Goal: Transaction & Acquisition: Purchase product/service

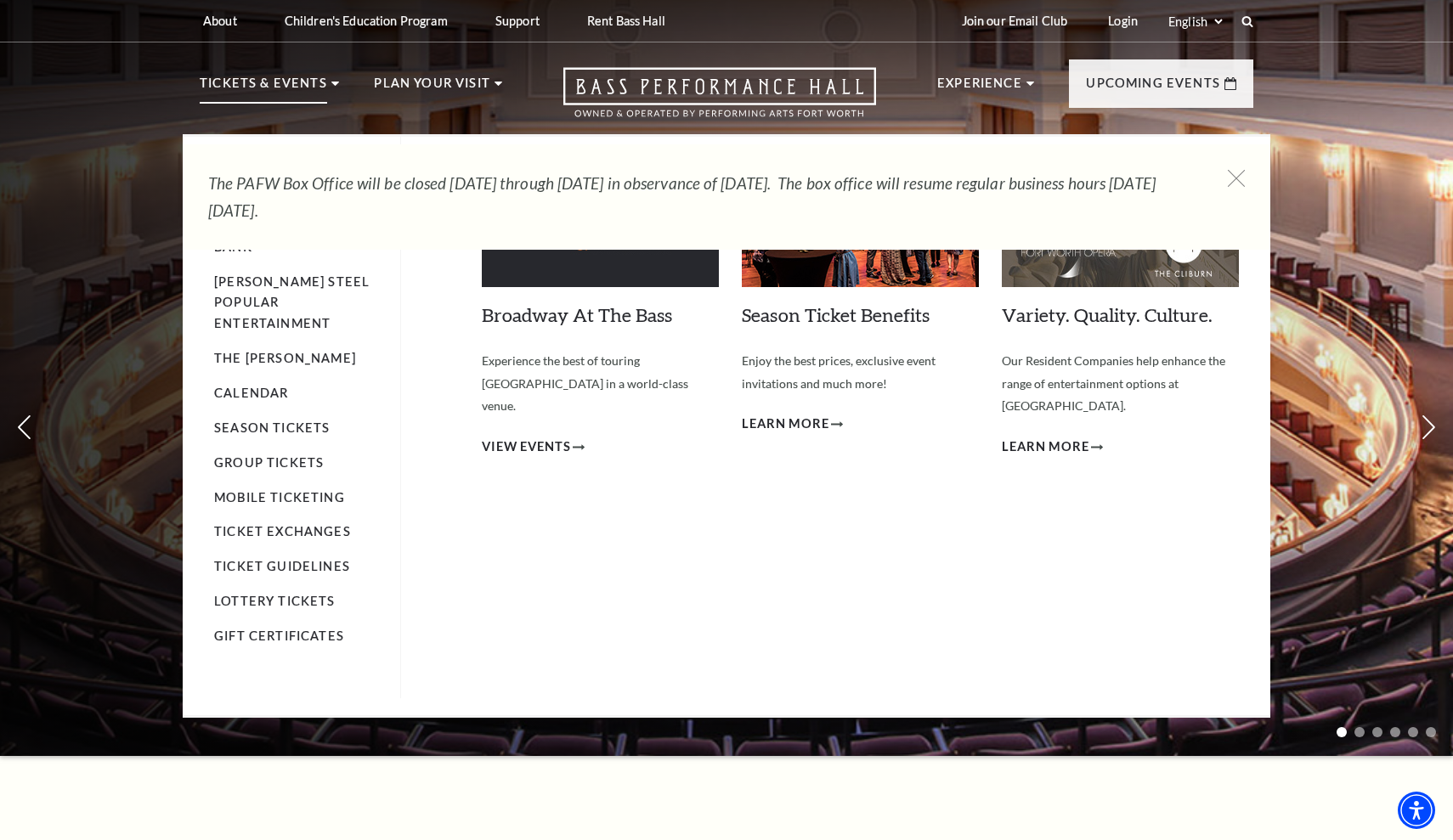
click at [294, 91] on p "Tickets & Events" at bounding box center [263, 88] width 127 height 30
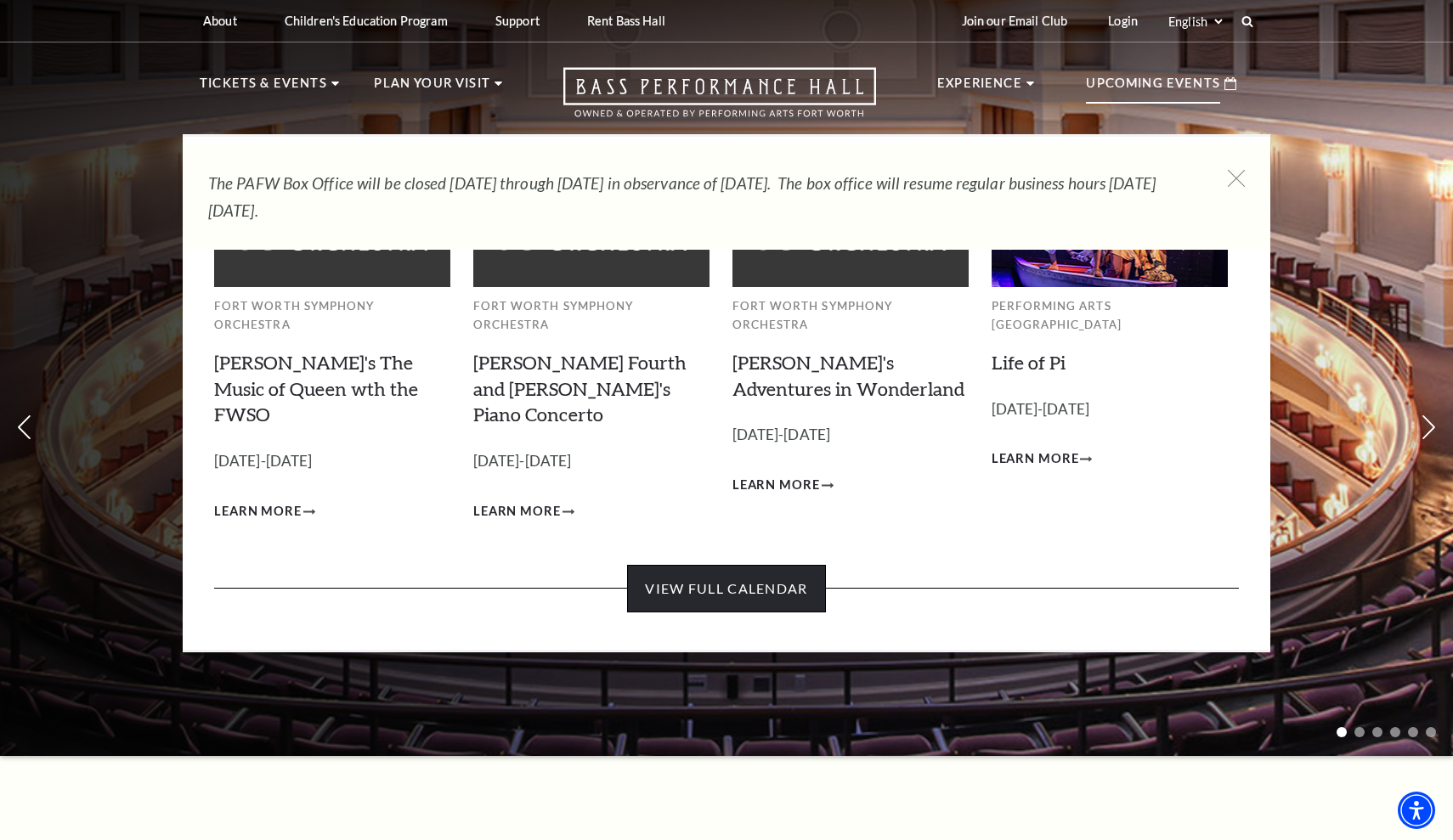
click at [715, 565] on link "View Full Calendar" at bounding box center [725, 588] width 198 height 48
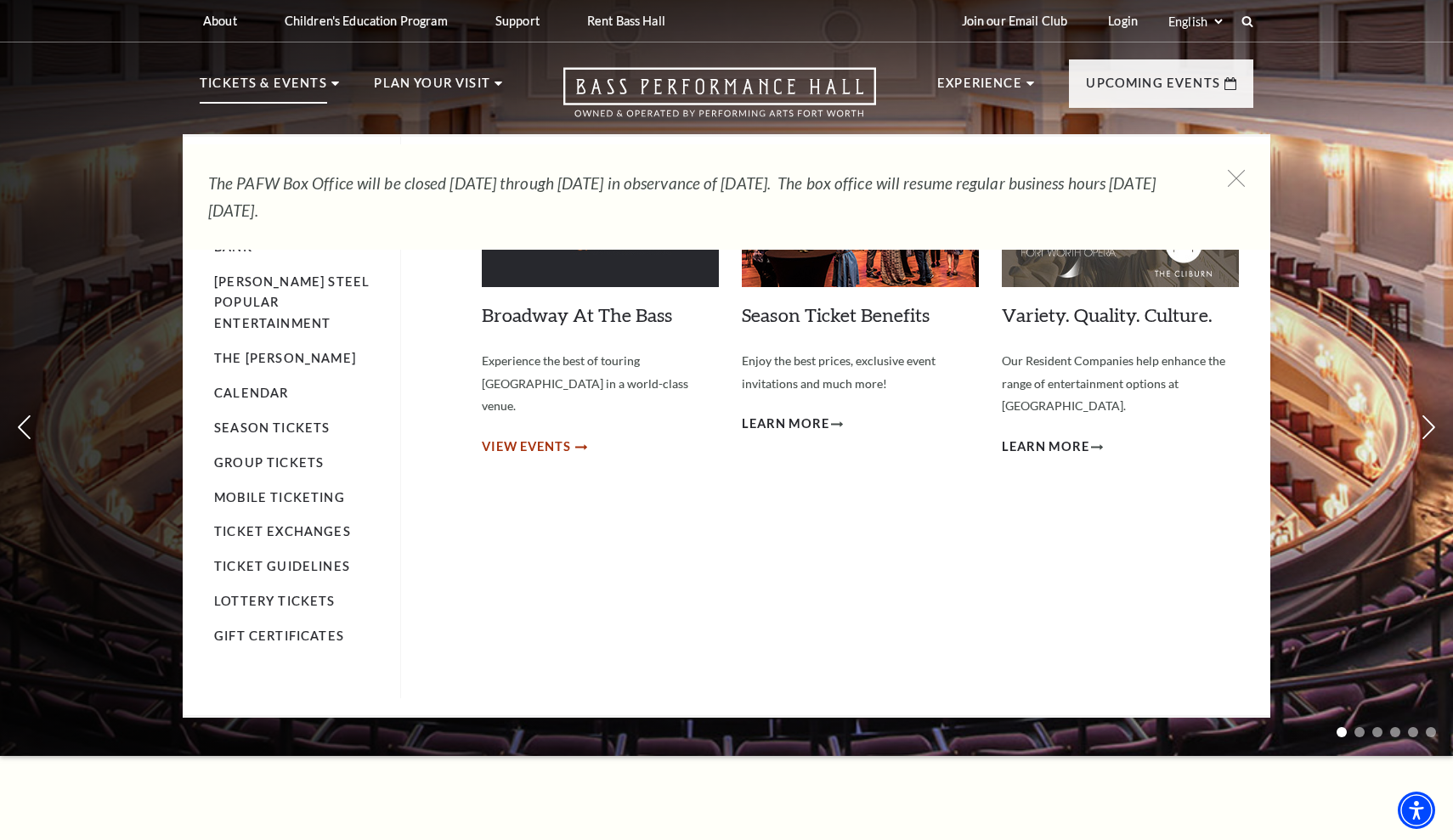
click at [551, 437] on span "View Events" at bounding box center [526, 447] width 89 height 21
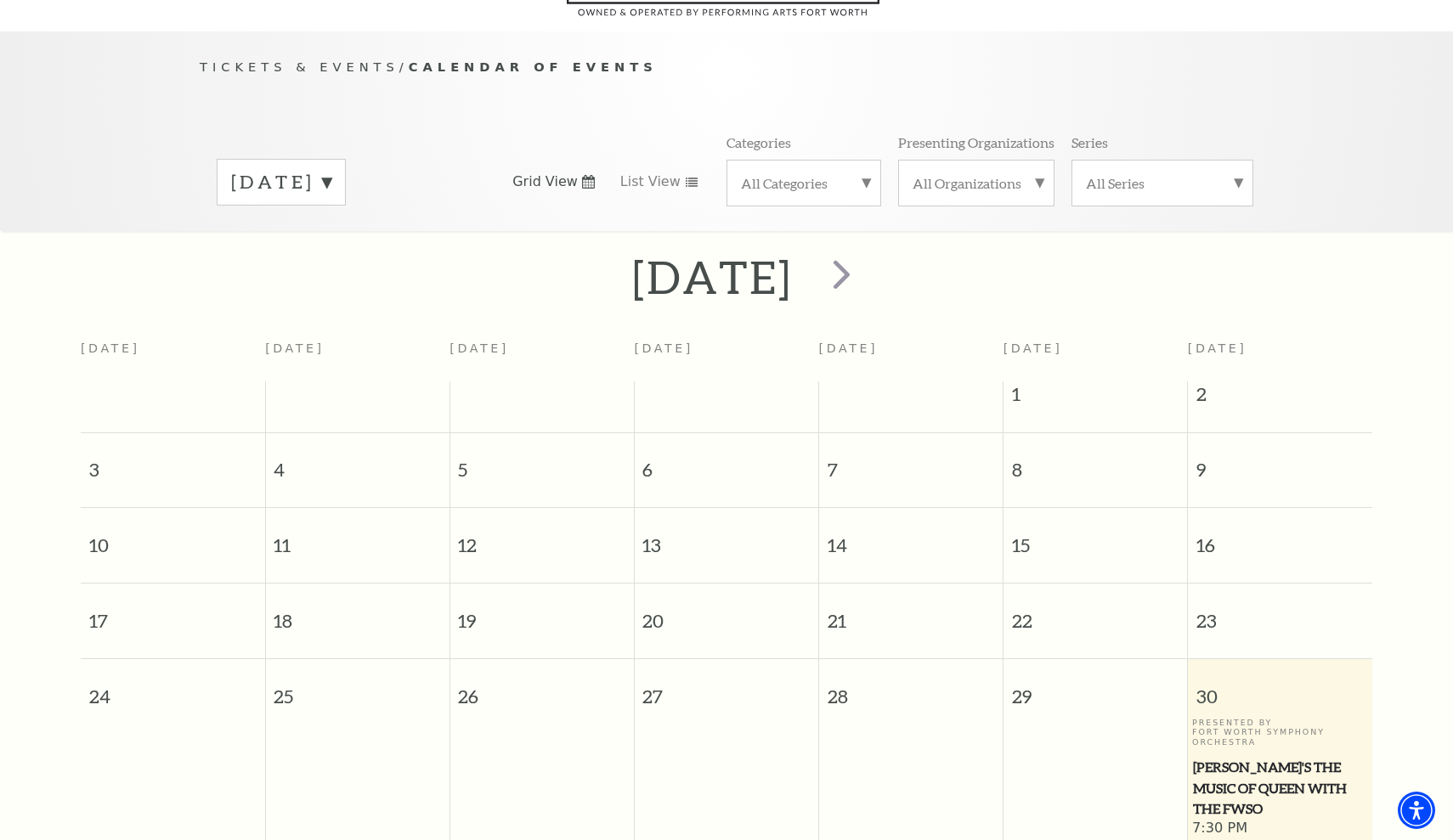
scroll to position [150, 0]
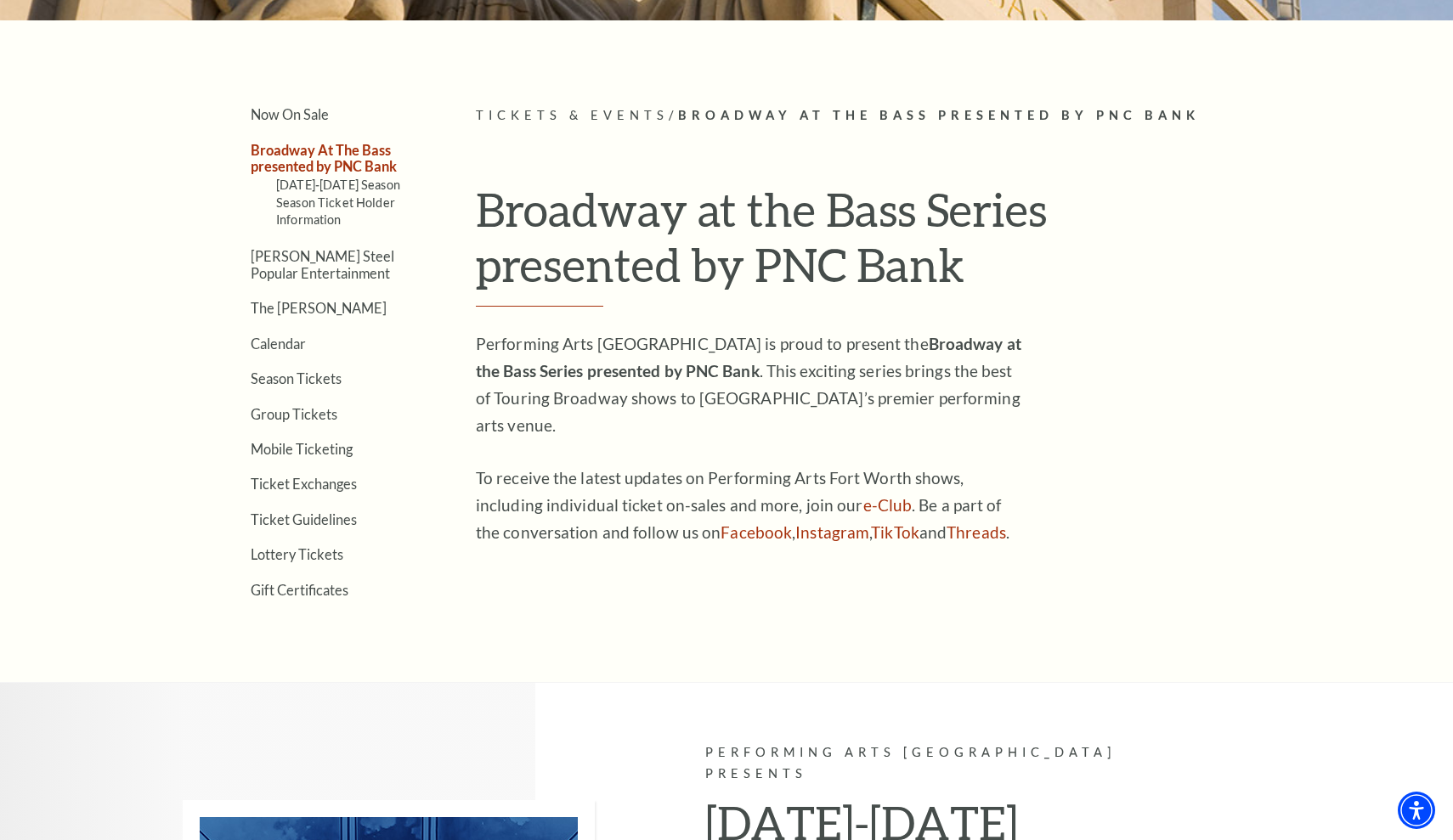
scroll to position [390, 0]
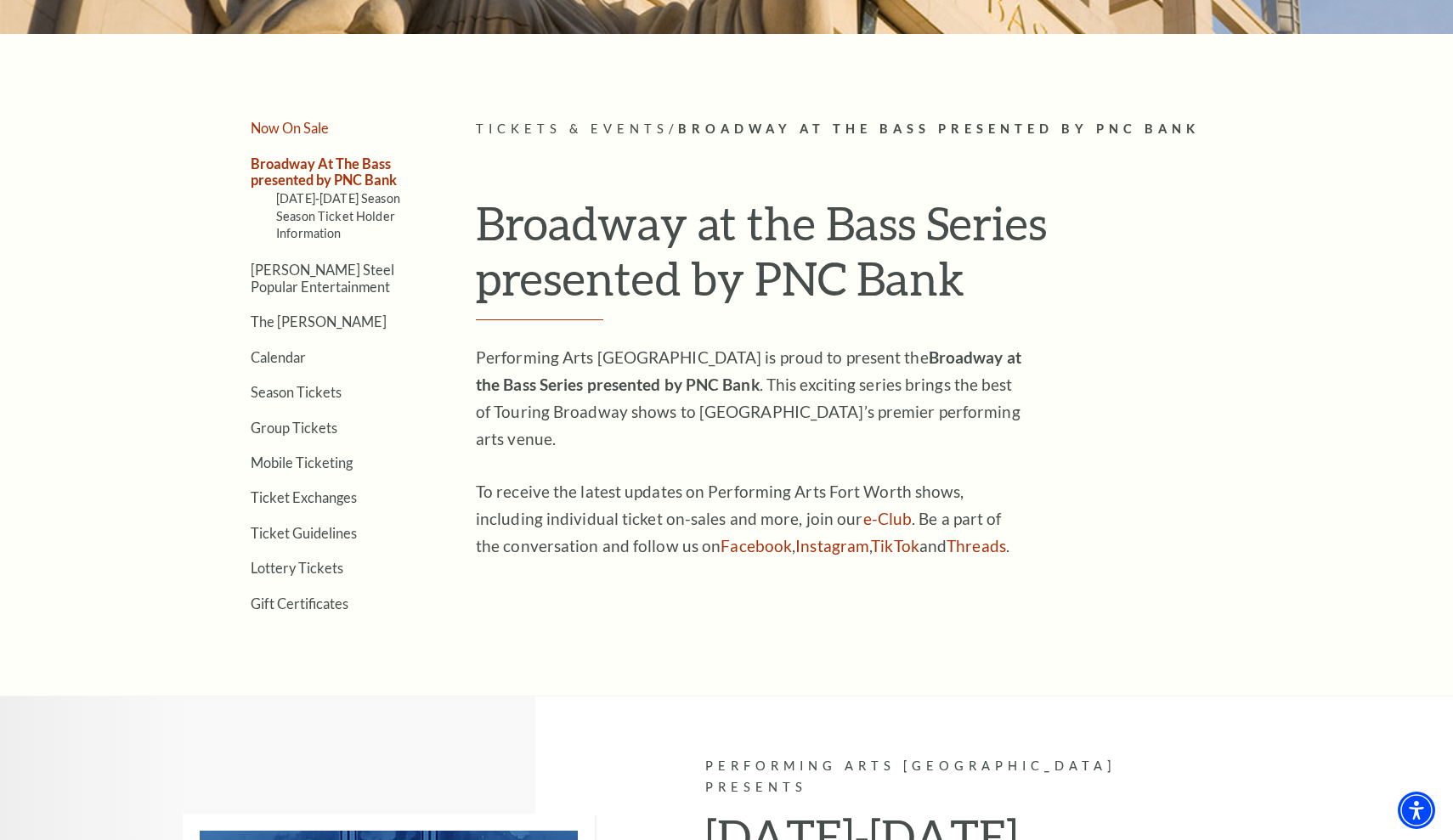
click at [290, 128] on link "Now On Sale" at bounding box center [290, 127] width 78 height 17
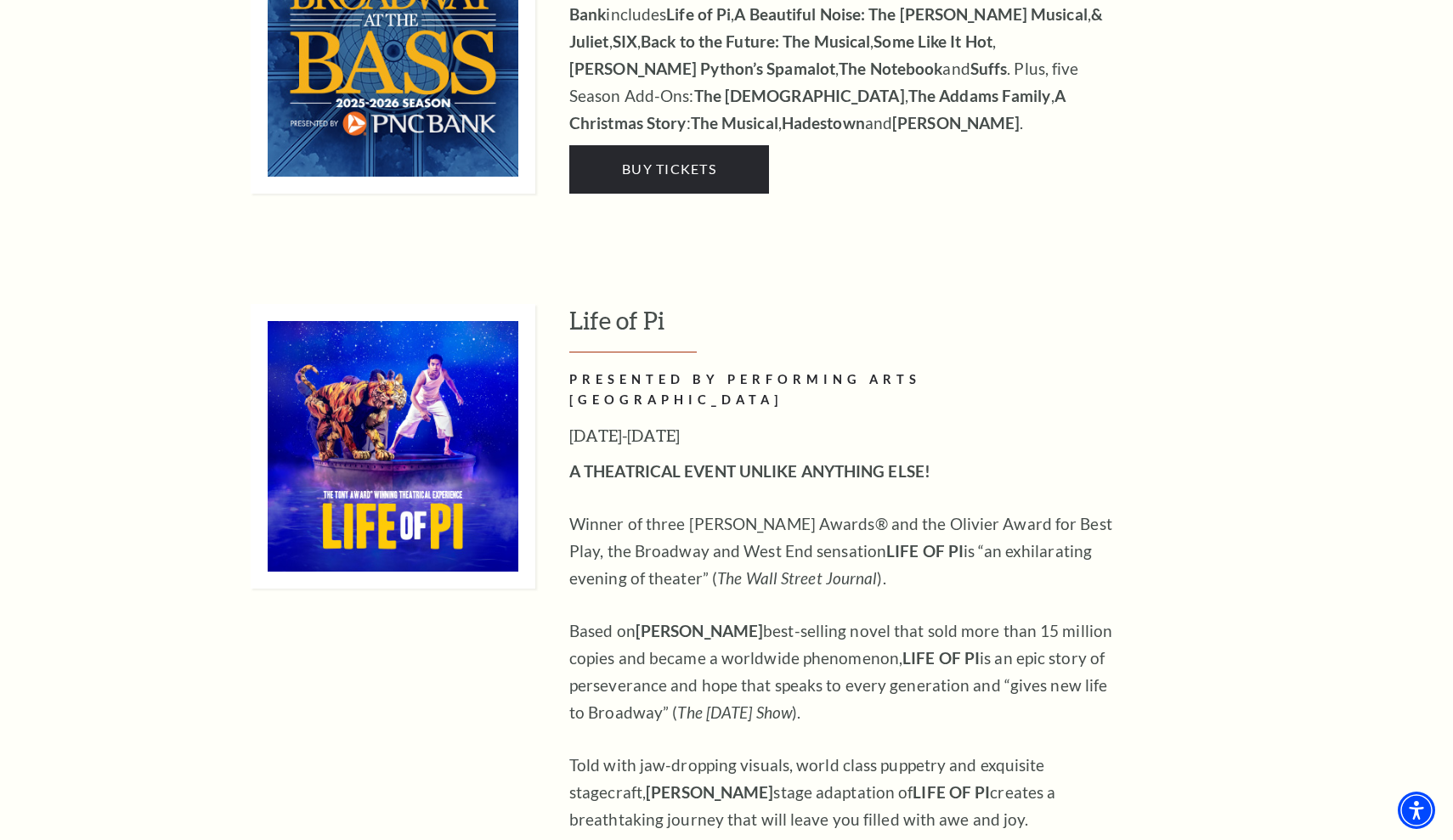
scroll to position [2084, 0]
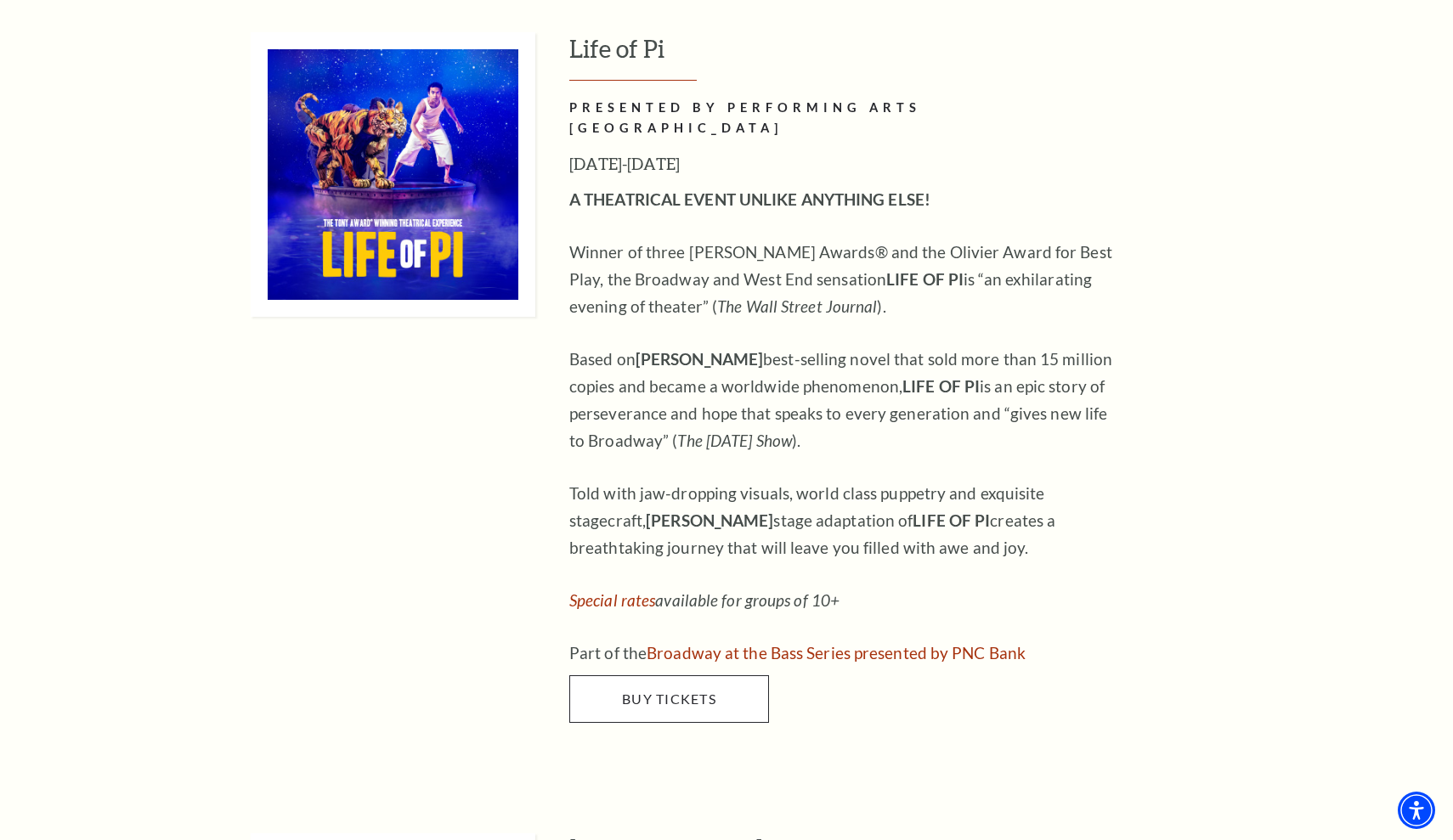
click at [642, 675] on link "Buy Tickets" at bounding box center [669, 699] width 200 height 48
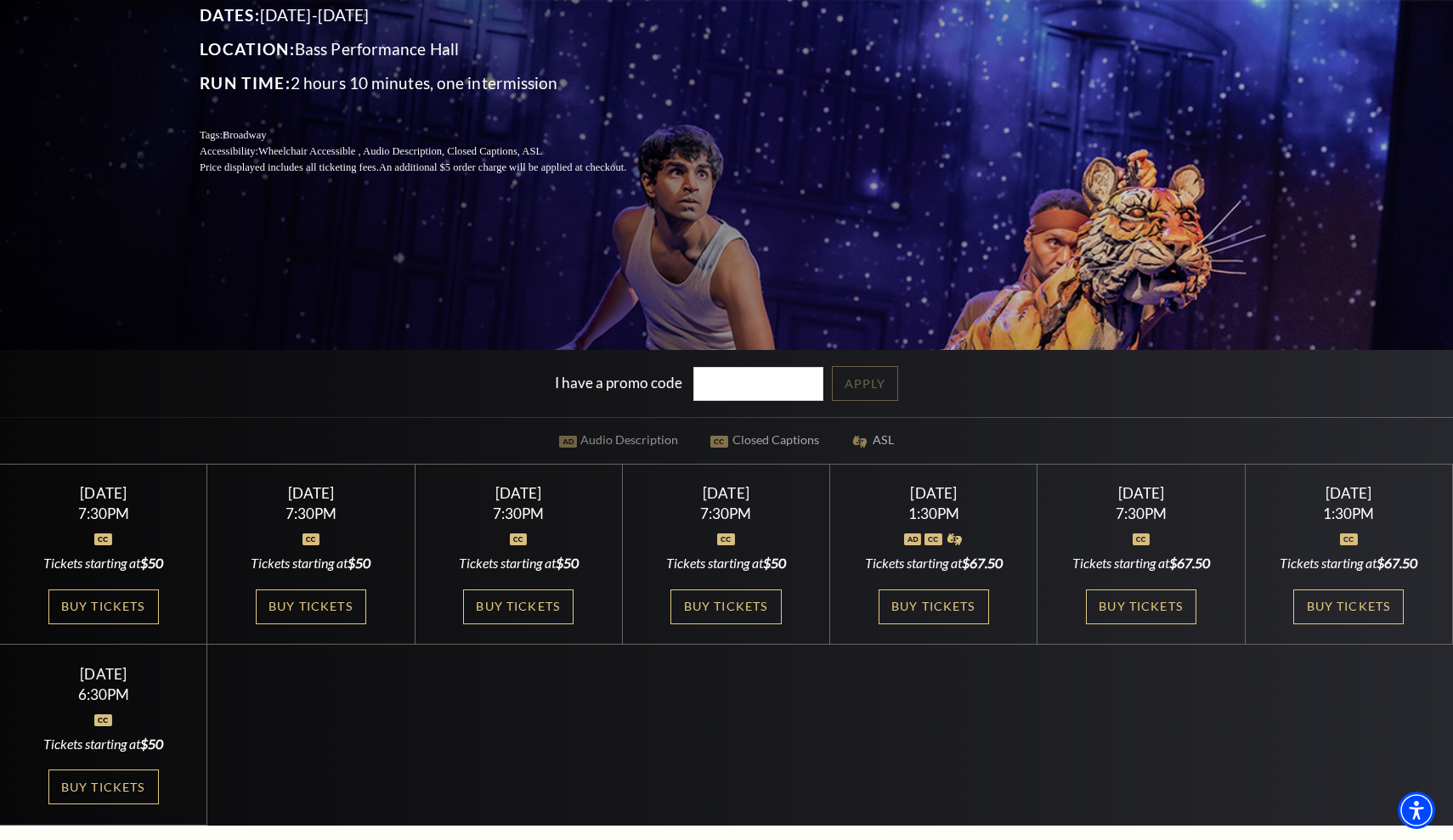
scroll to position [314, 0]
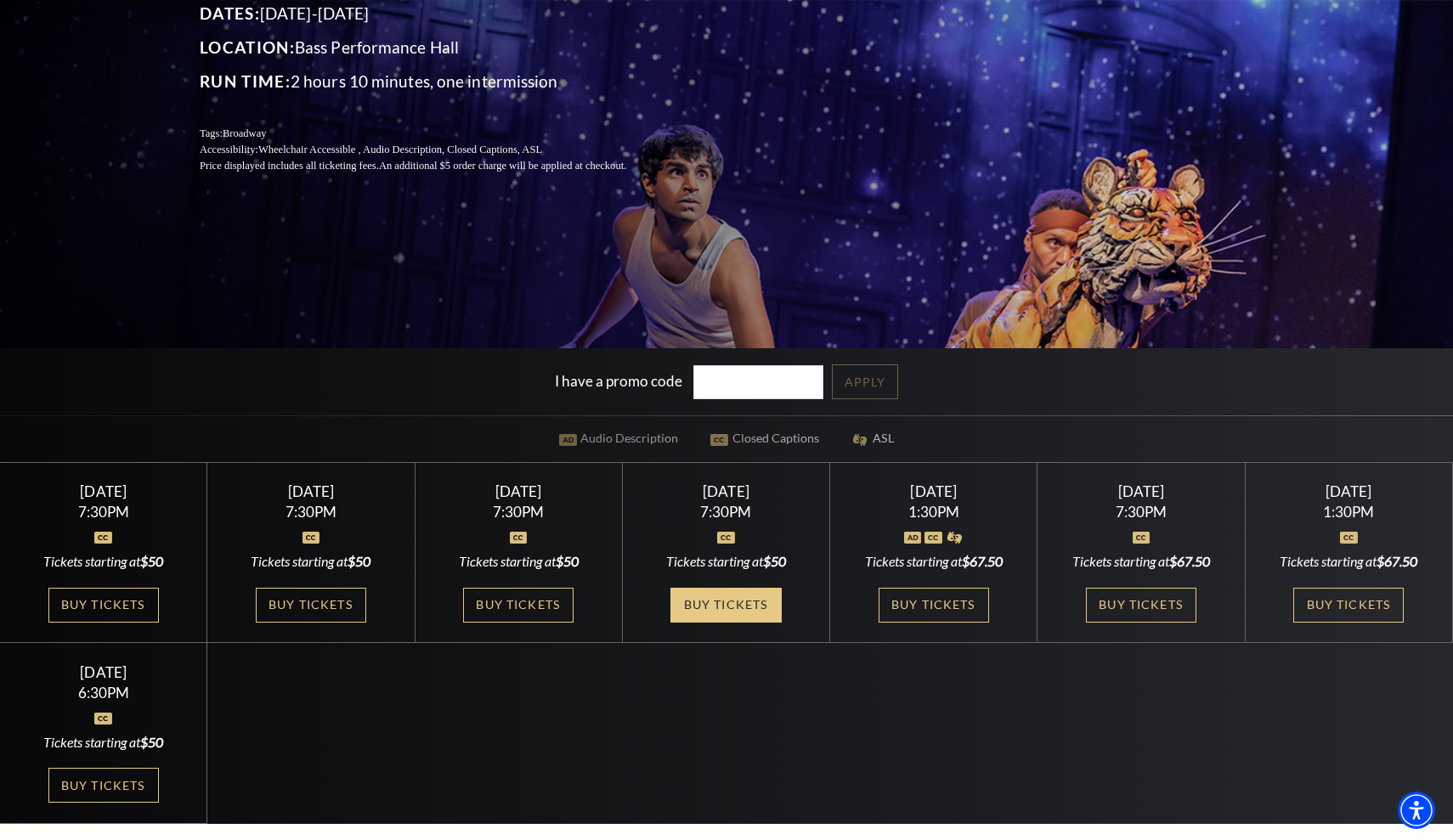
click at [747, 593] on link "Buy Tickets" at bounding box center [725, 606] width 111 height 35
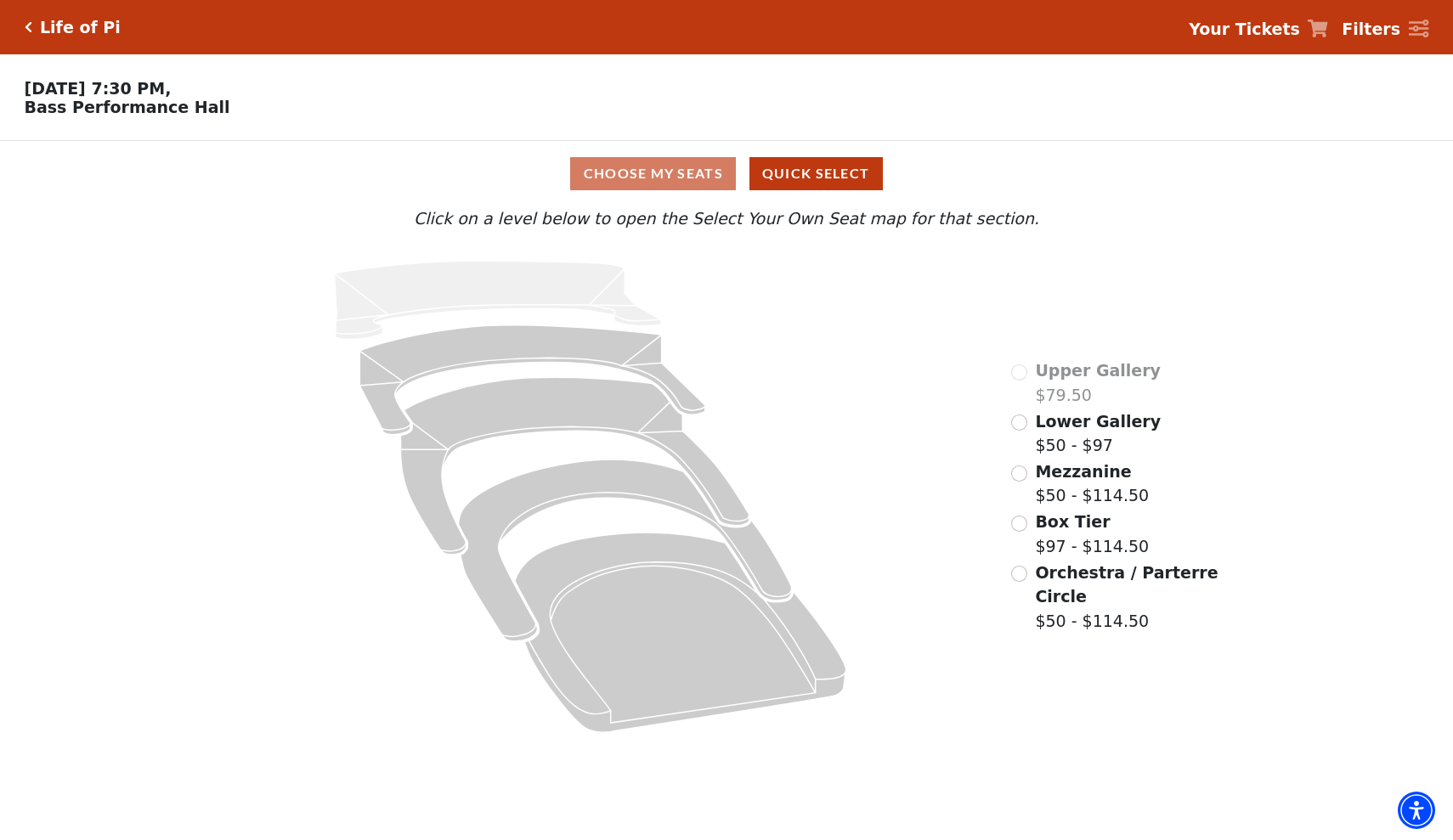
click at [1016, 423] on input "Lower Gallery$50 - $97\a" at bounding box center [1019, 423] width 17 height 17
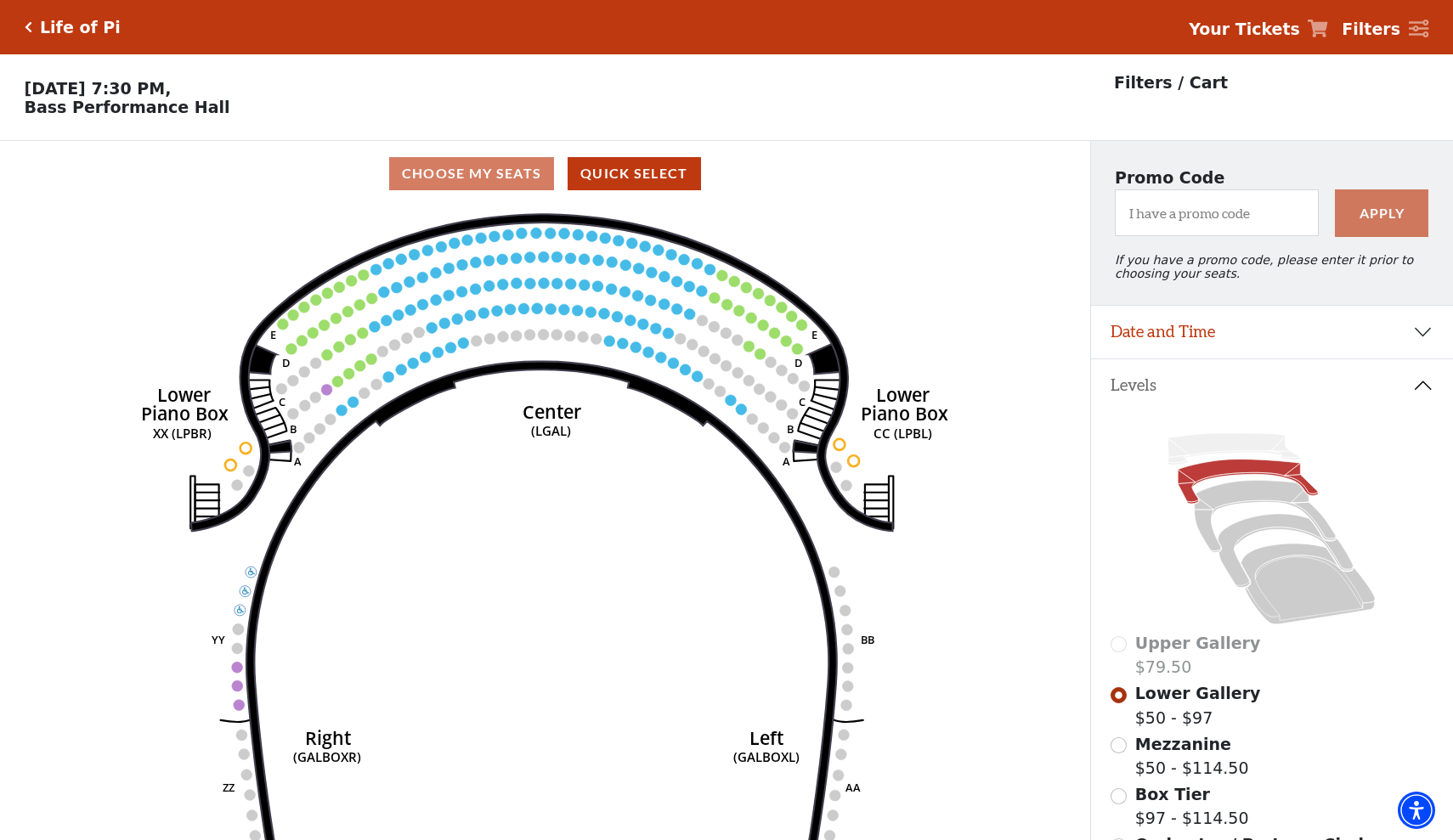
scroll to position [79, 0]
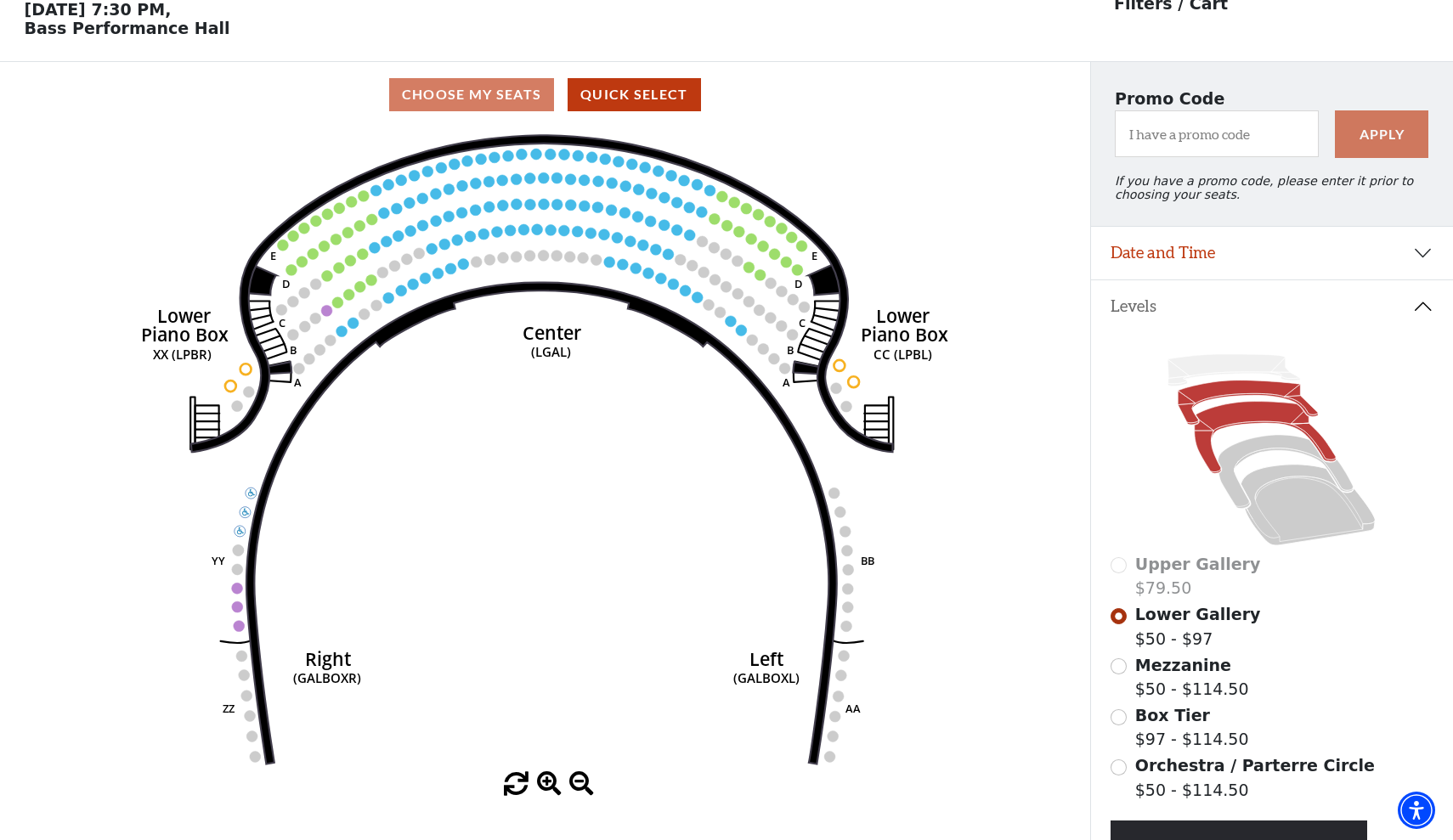
click at [1206, 457] on icon at bounding box center [1266, 437] width 142 height 72
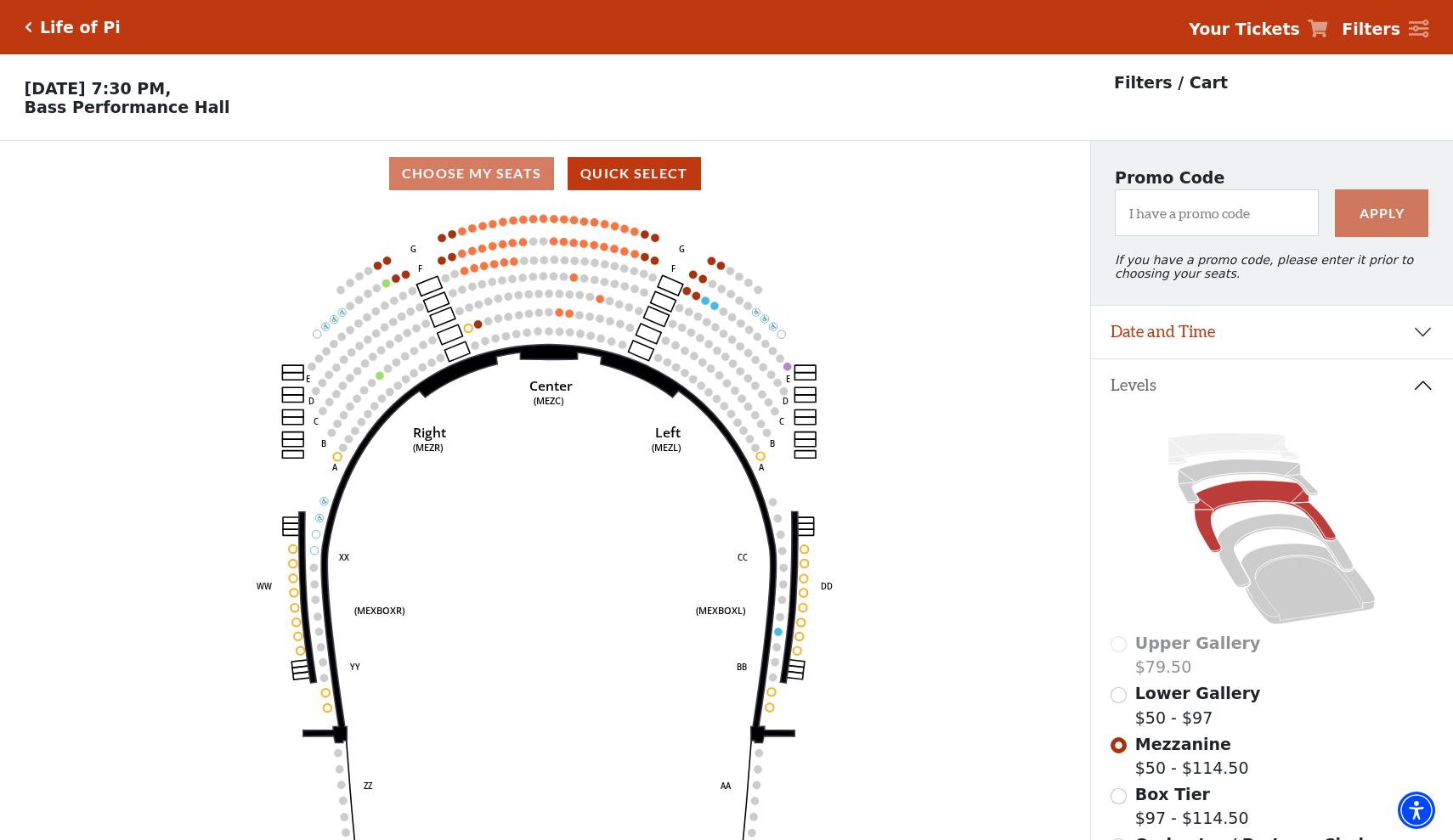
scroll to position [0, 0]
